Goal: Information Seeking & Learning: Learn about a topic

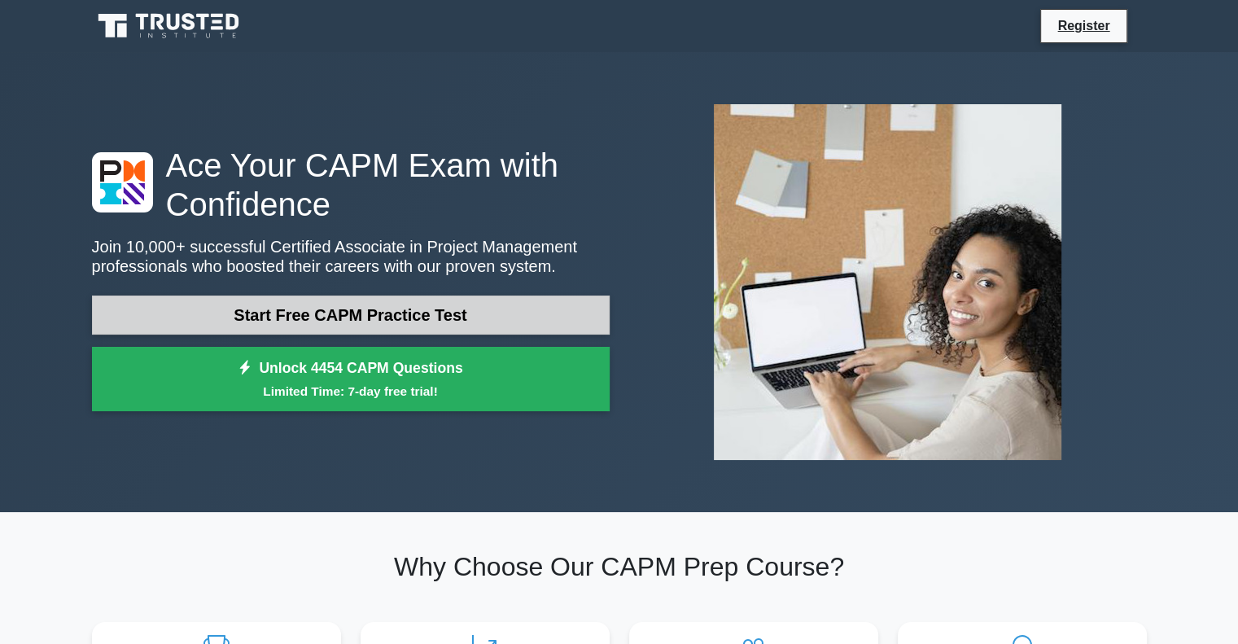
click at [368, 315] on link "Start Free CAPM Practice Test" at bounding box center [351, 315] width 518 height 39
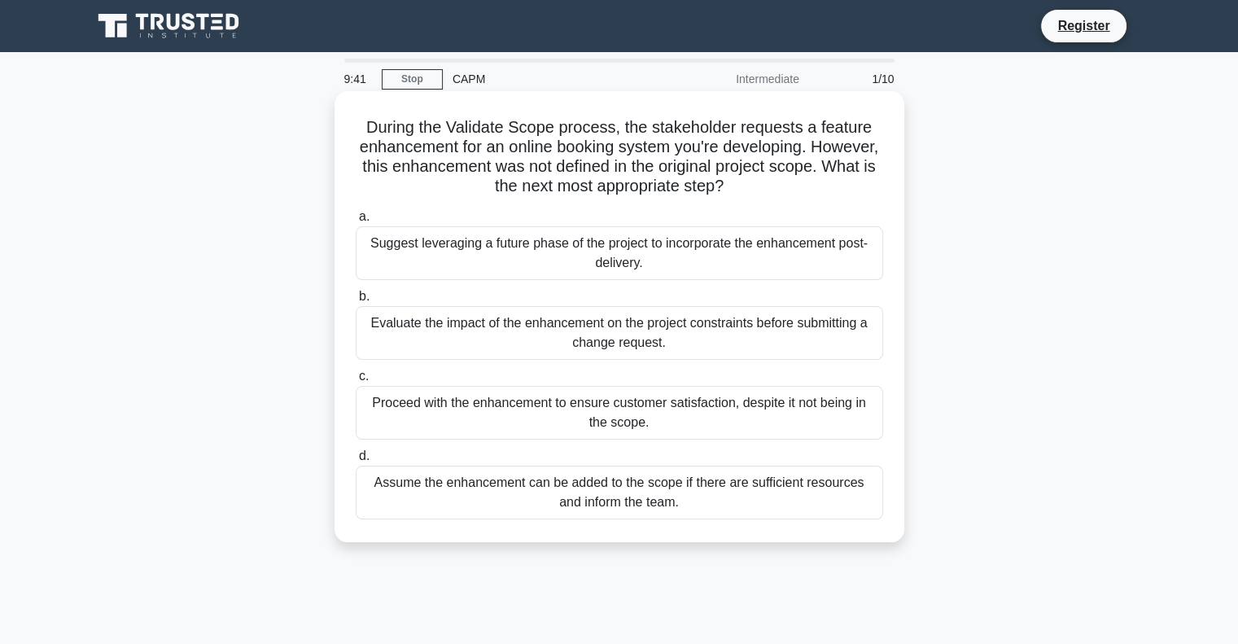
click at [411, 332] on div "Evaluate the impact of the enhancement on the project constraints before submit…" at bounding box center [620, 333] width 528 height 54
click at [356, 302] on input "b. Evaluate the impact of the enhancement on the project constraints before sub…" at bounding box center [356, 296] width 0 height 11
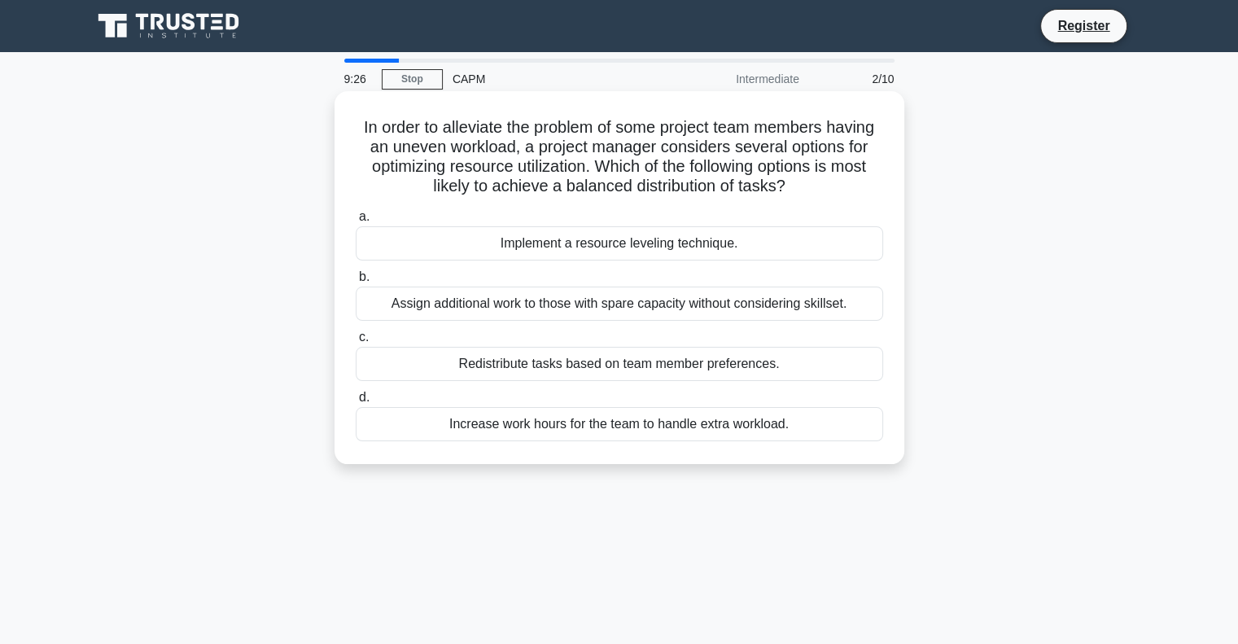
click at [475, 356] on div "Redistribute tasks based on team member preferences." at bounding box center [620, 364] width 528 height 34
click at [356, 343] on input "c. Redistribute tasks based on team member preferences." at bounding box center [356, 337] width 0 height 11
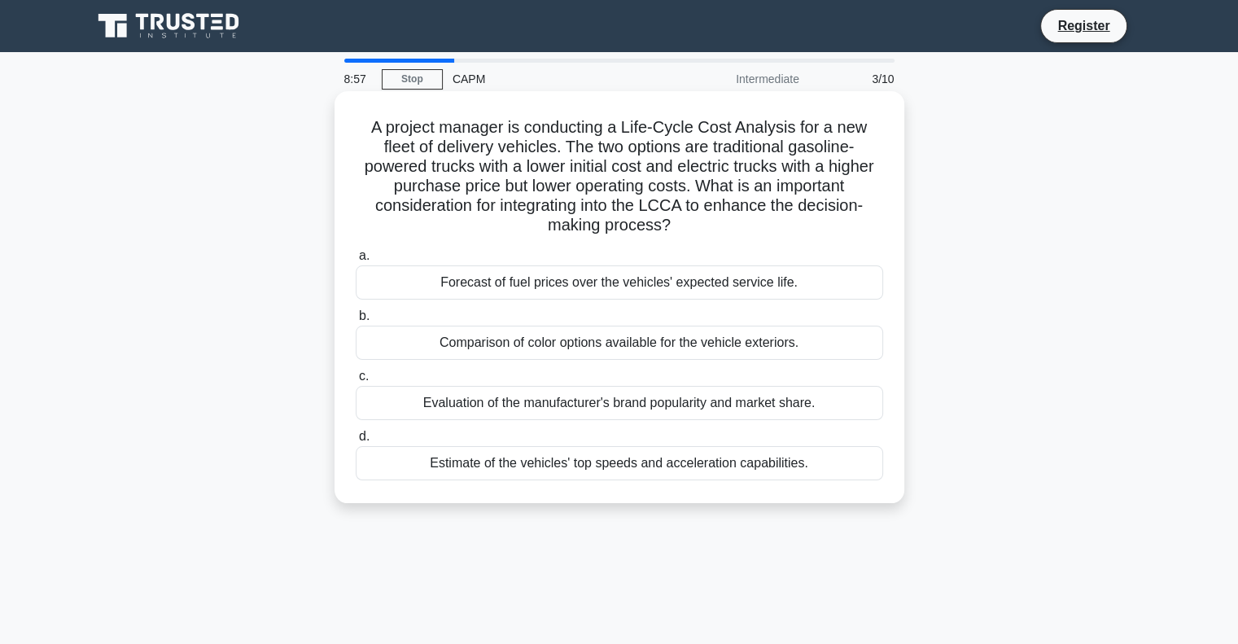
click at [522, 282] on div "Forecast of fuel prices over the vehicles' expected service life." at bounding box center [620, 282] width 528 height 34
click at [356, 261] on input "a. Forecast of fuel prices over the vehicles' expected service life." at bounding box center [356, 256] width 0 height 11
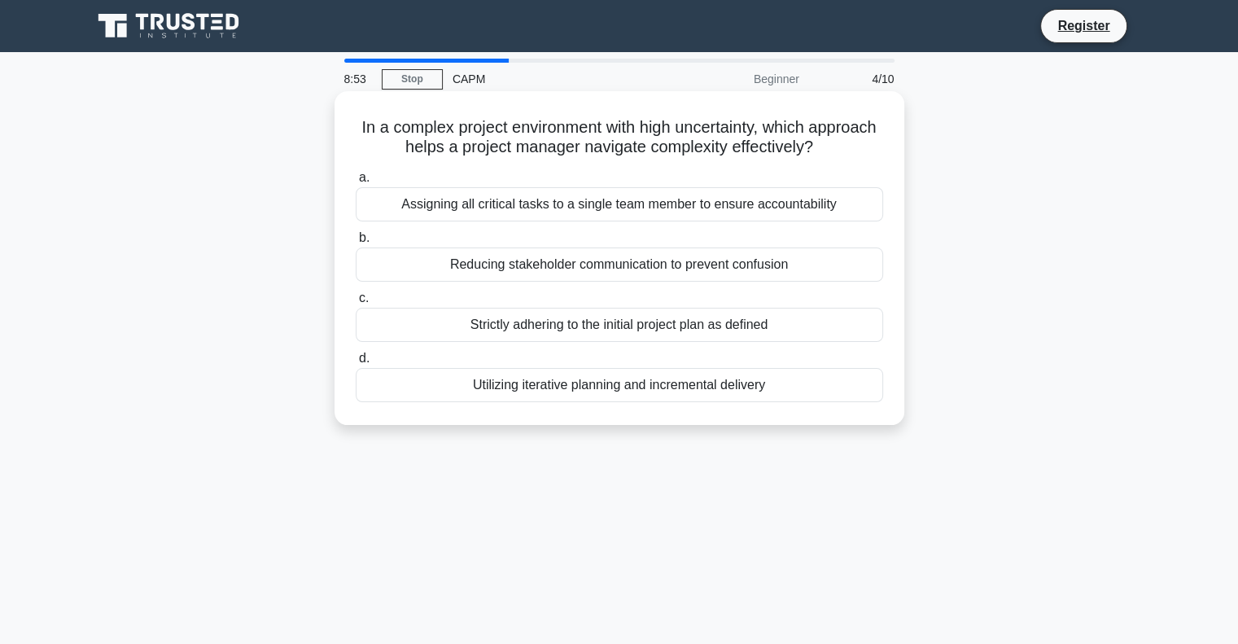
click at [575, 170] on label "a. Assigning all critical tasks to a single team member to ensure accountability" at bounding box center [620, 195] width 528 height 54
click at [356, 173] on input "a. Assigning all critical tasks to a single team member to ensure accountability" at bounding box center [356, 178] width 0 height 11
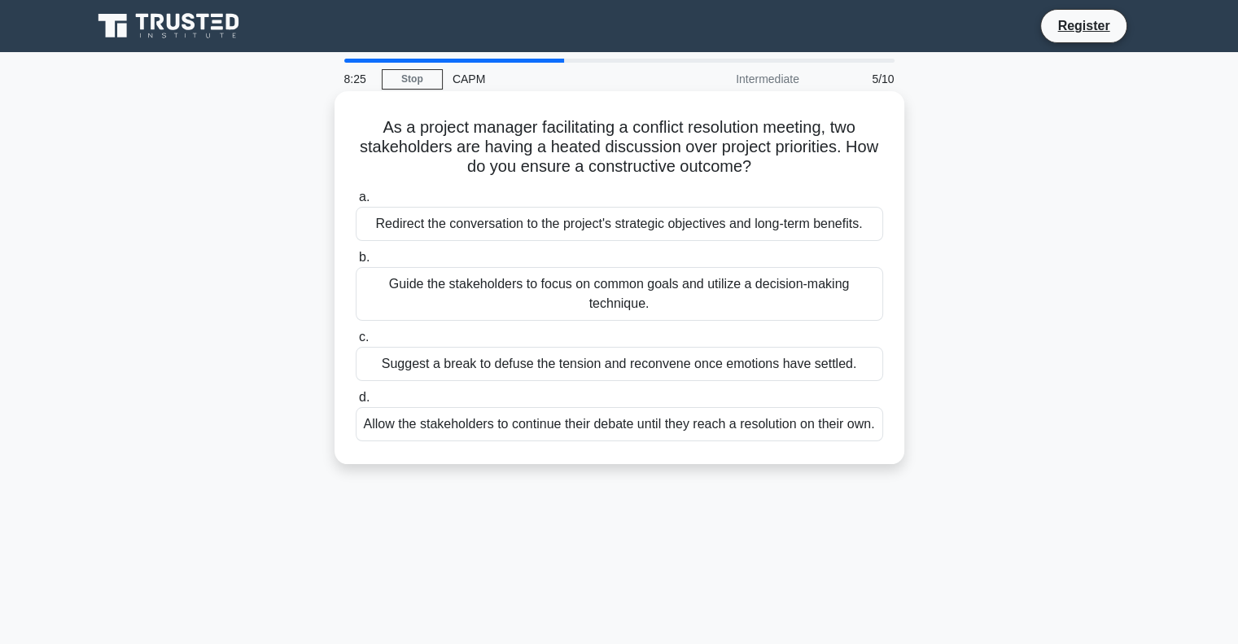
click at [414, 224] on div "Redirect the conversation to the project's strategic objectives and long-term b…" at bounding box center [620, 224] width 528 height 34
click at [356, 203] on input "a. Redirect the conversation to the project's strategic objectives and long-ter…" at bounding box center [356, 197] width 0 height 11
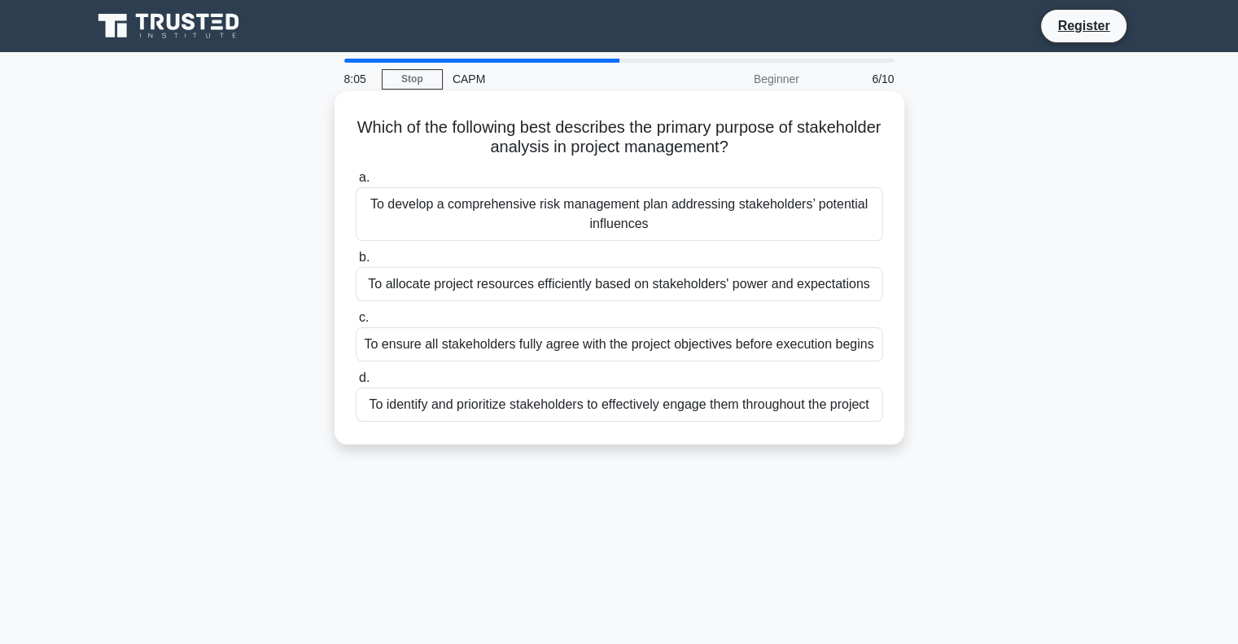
click at [436, 287] on div "To allocate project resources efficiently based on stakeholders' power and expe…" at bounding box center [620, 284] width 528 height 34
click at [356, 263] on input "b. To allocate project resources efficiently based on stakeholders' power and e…" at bounding box center [356, 257] width 0 height 11
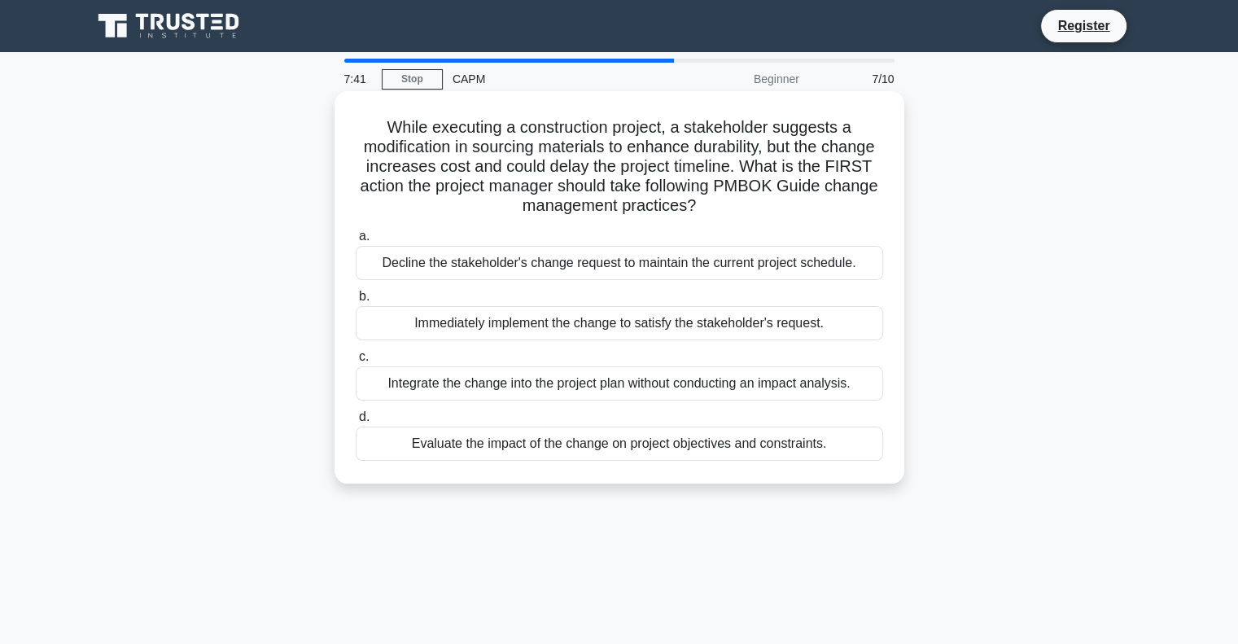
click at [463, 441] on div "Evaluate the impact of the change on project objectives and constraints." at bounding box center [620, 444] width 528 height 34
click at [356, 423] on input "d. Evaluate the impact of the change on project objectives and constraints." at bounding box center [356, 417] width 0 height 11
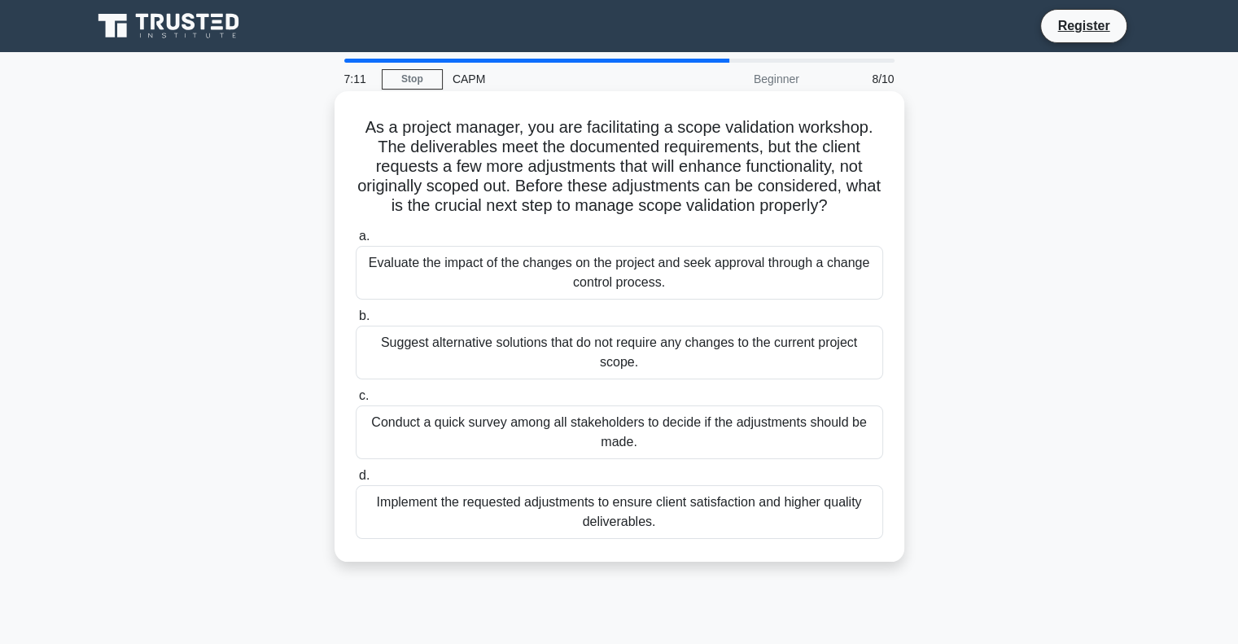
click at [427, 265] on div "Evaluate the impact of the changes on the project and seek approval through a c…" at bounding box center [620, 273] width 528 height 54
click at [356, 242] on input "a. Evaluate the impact of the changes on the project and seek approval through …" at bounding box center [356, 236] width 0 height 11
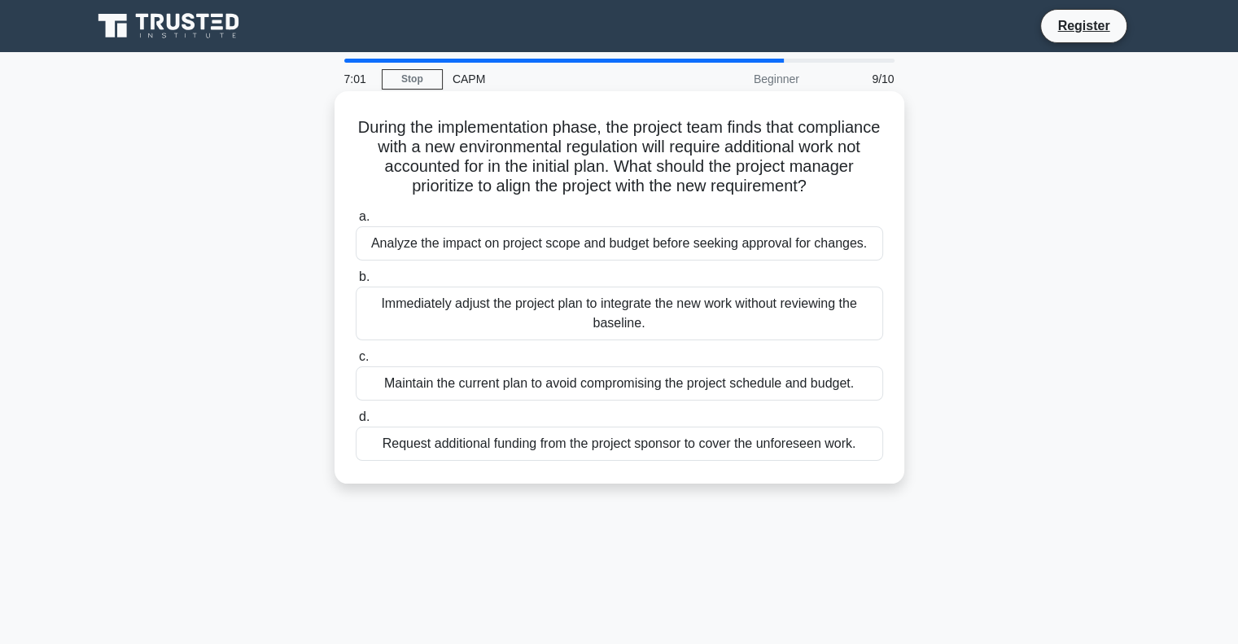
click at [448, 243] on div "Analyze the impact on project scope and budget before seeking approval for chan…" at bounding box center [620, 243] width 528 height 34
click at [356, 222] on input "a. Analyze the impact on project scope and budget before seeking approval for c…" at bounding box center [356, 217] width 0 height 11
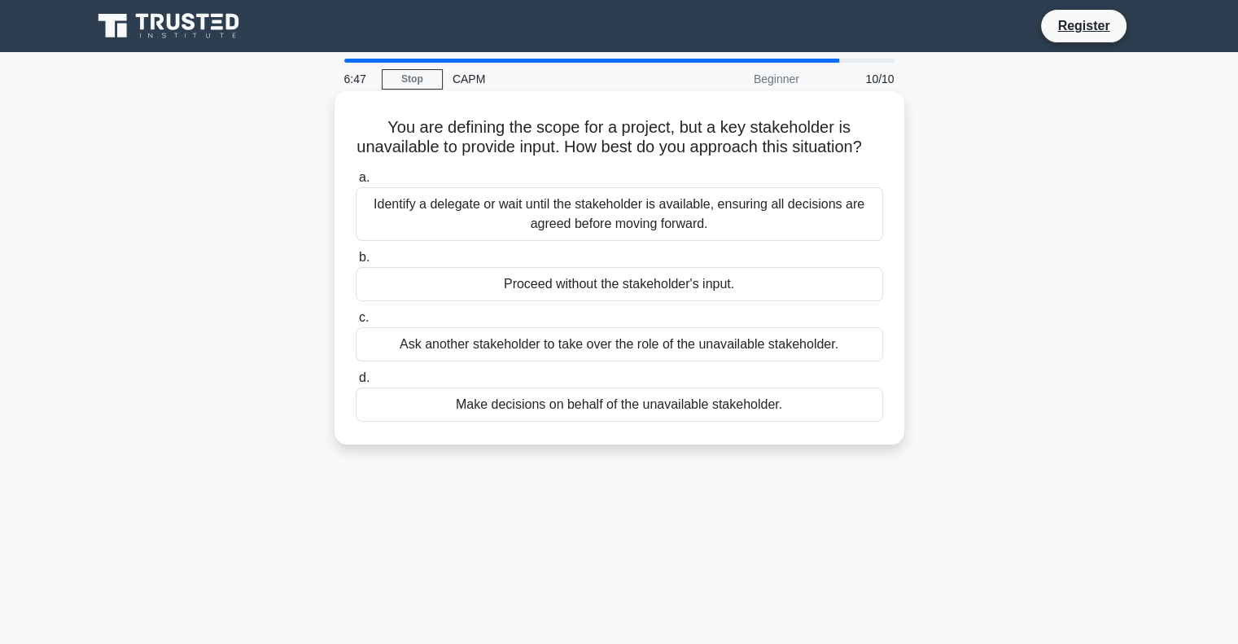
click at [431, 230] on div "Identify a delegate or wait until the stakeholder is available, ensuring all de…" at bounding box center [620, 214] width 528 height 54
click at [356, 183] on input "a. Identify a delegate or wait until the stakeholder is available, ensuring all…" at bounding box center [356, 178] width 0 height 11
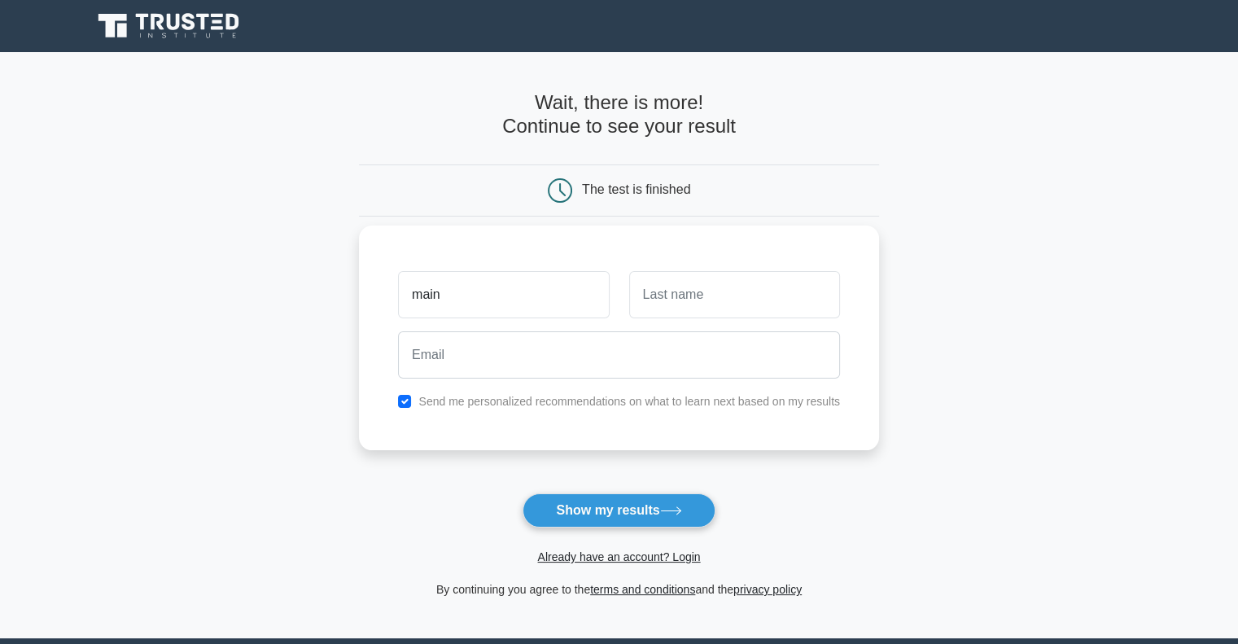
type input "main"
click at [670, 308] on input "text" at bounding box center [734, 294] width 211 height 47
type input "amin"
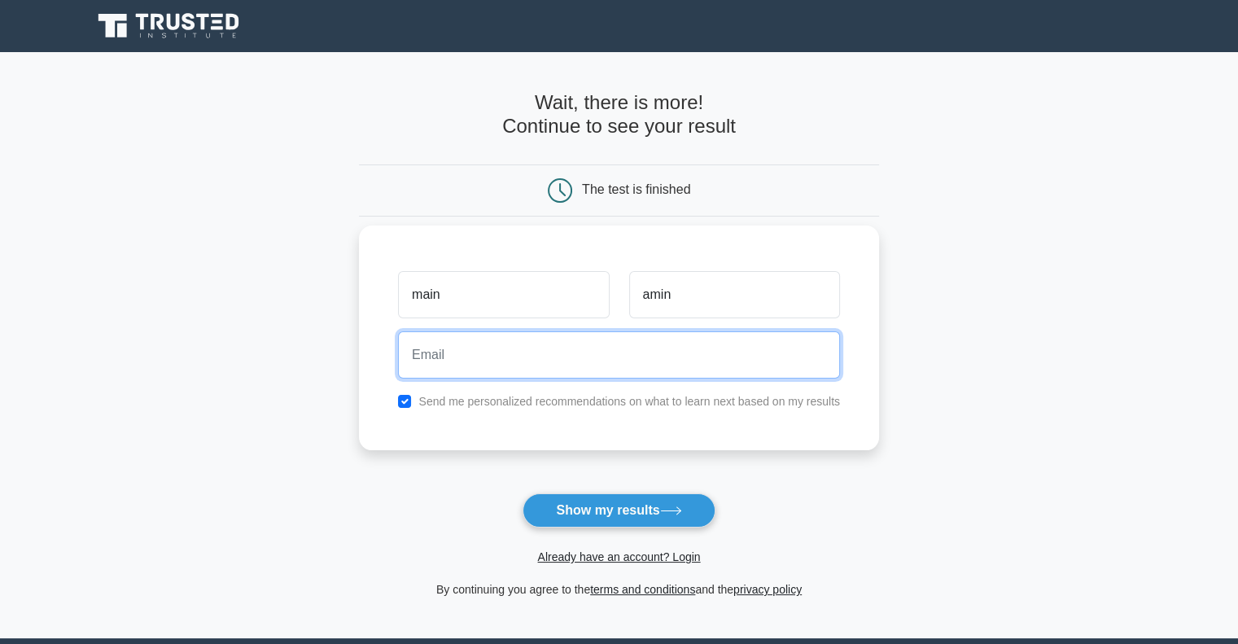
click at [501, 365] on input "email" at bounding box center [619, 354] width 442 height 47
click at [439, 354] on input "aminmusleh@hotmail.com" at bounding box center [619, 354] width 442 height 47
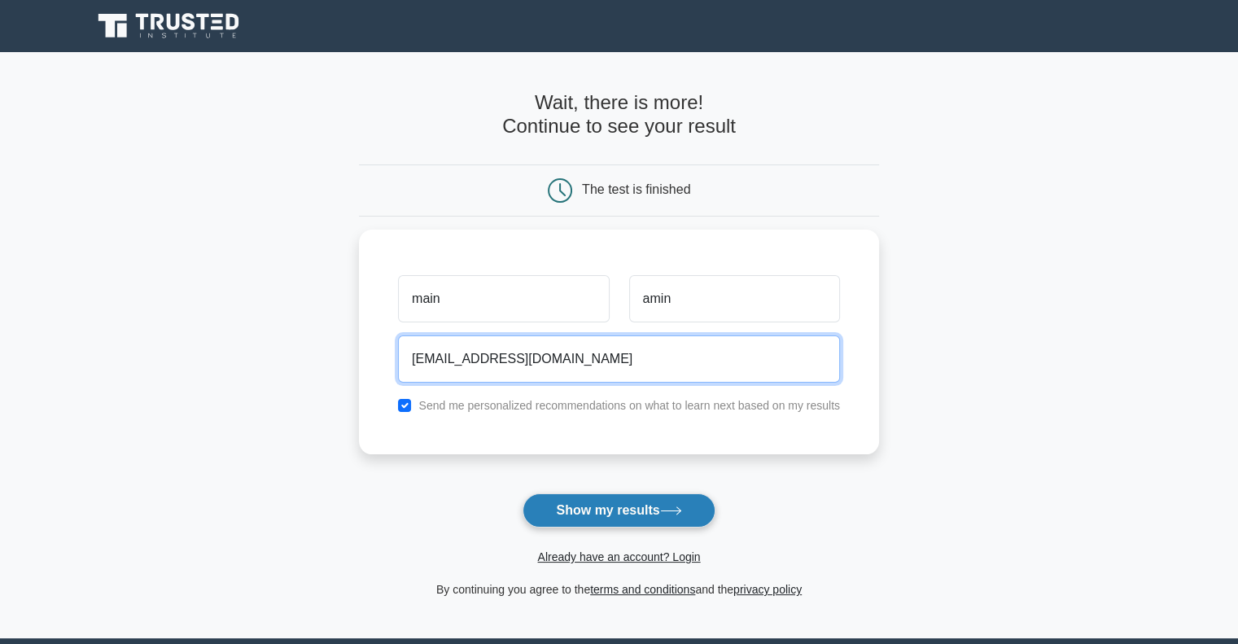
type input "aminemusleh@hotmail.com"
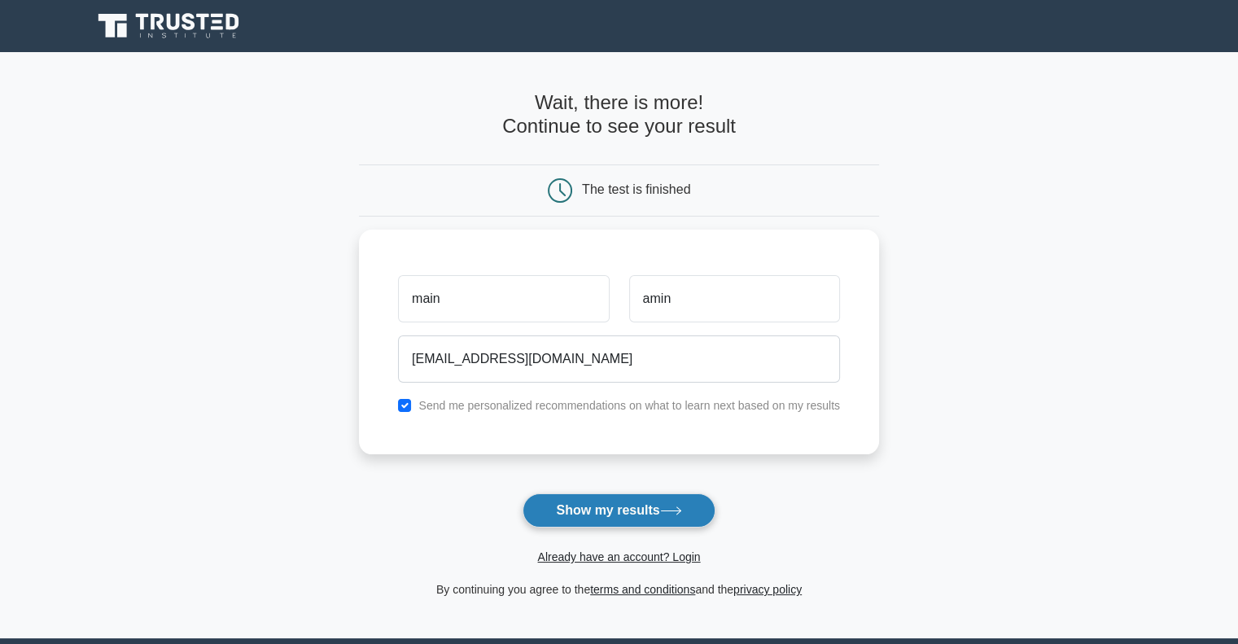
click at [603, 513] on button "Show my results" at bounding box center [619, 510] width 192 height 34
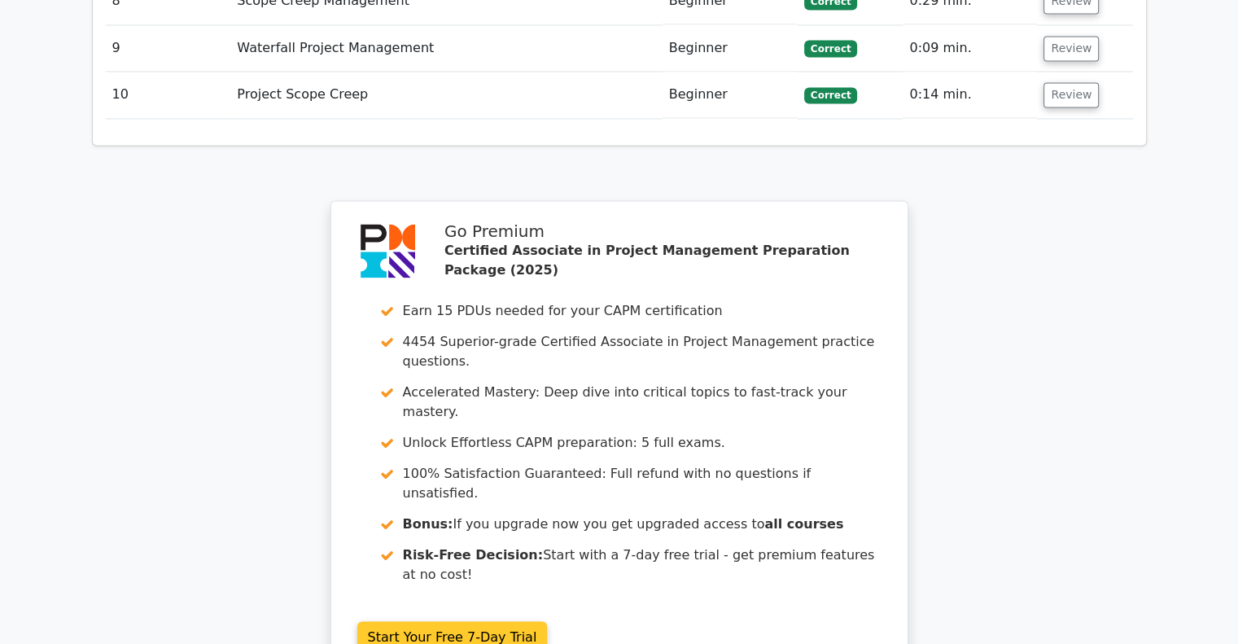
scroll to position [2817, 0]
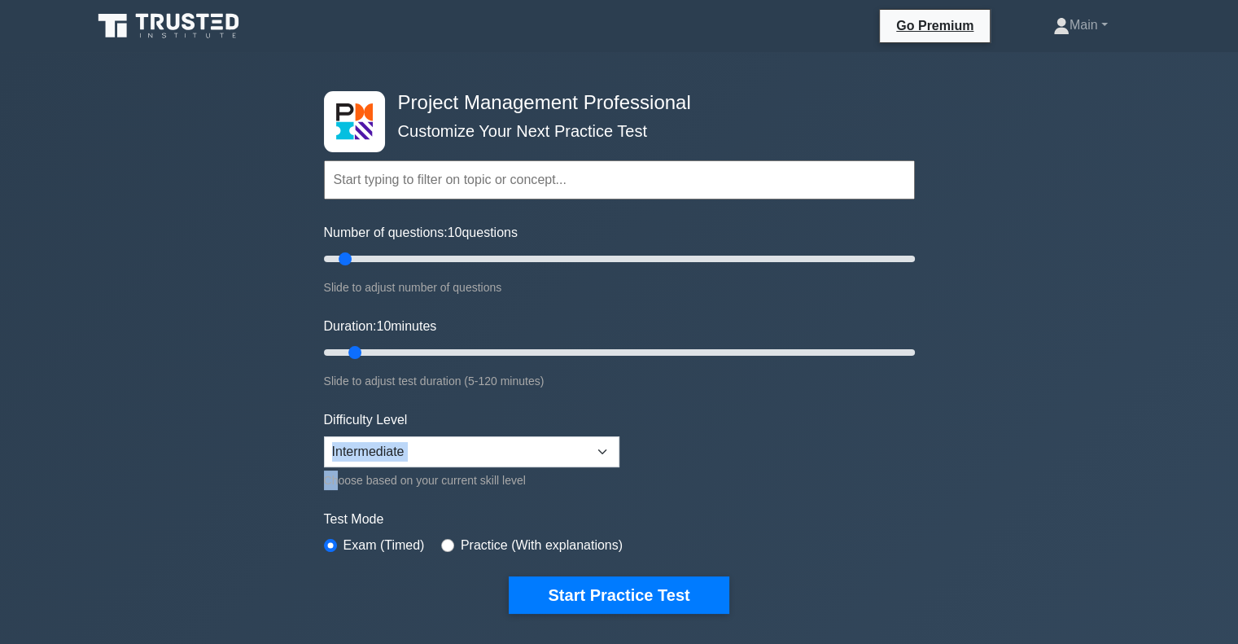
drag, startPoint x: 0, startPoint y: 0, endPoint x: 663, endPoint y: 452, distance: 802.0
click at [663, 452] on form "Topics Scope Management Time Management Cost Management Quality Management Risk…" at bounding box center [619, 362] width 591 height 503
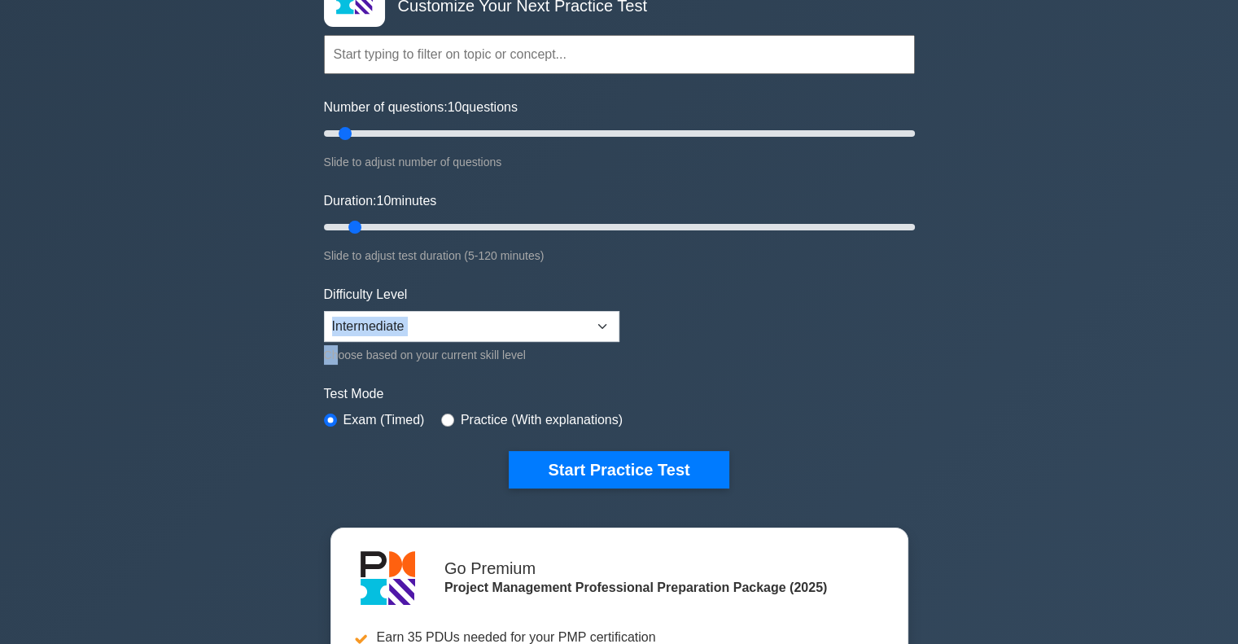
scroll to position [121, 0]
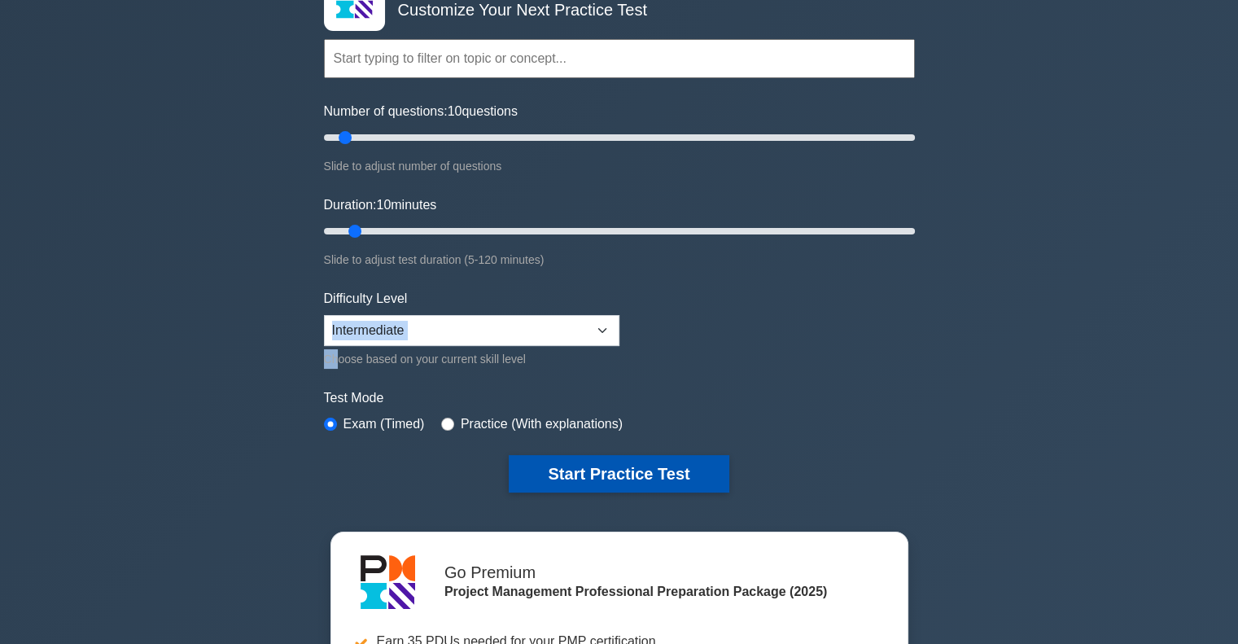
click at [588, 468] on button "Start Practice Test" at bounding box center [619, 473] width 220 height 37
